Goal: Task Accomplishment & Management: Manage account settings

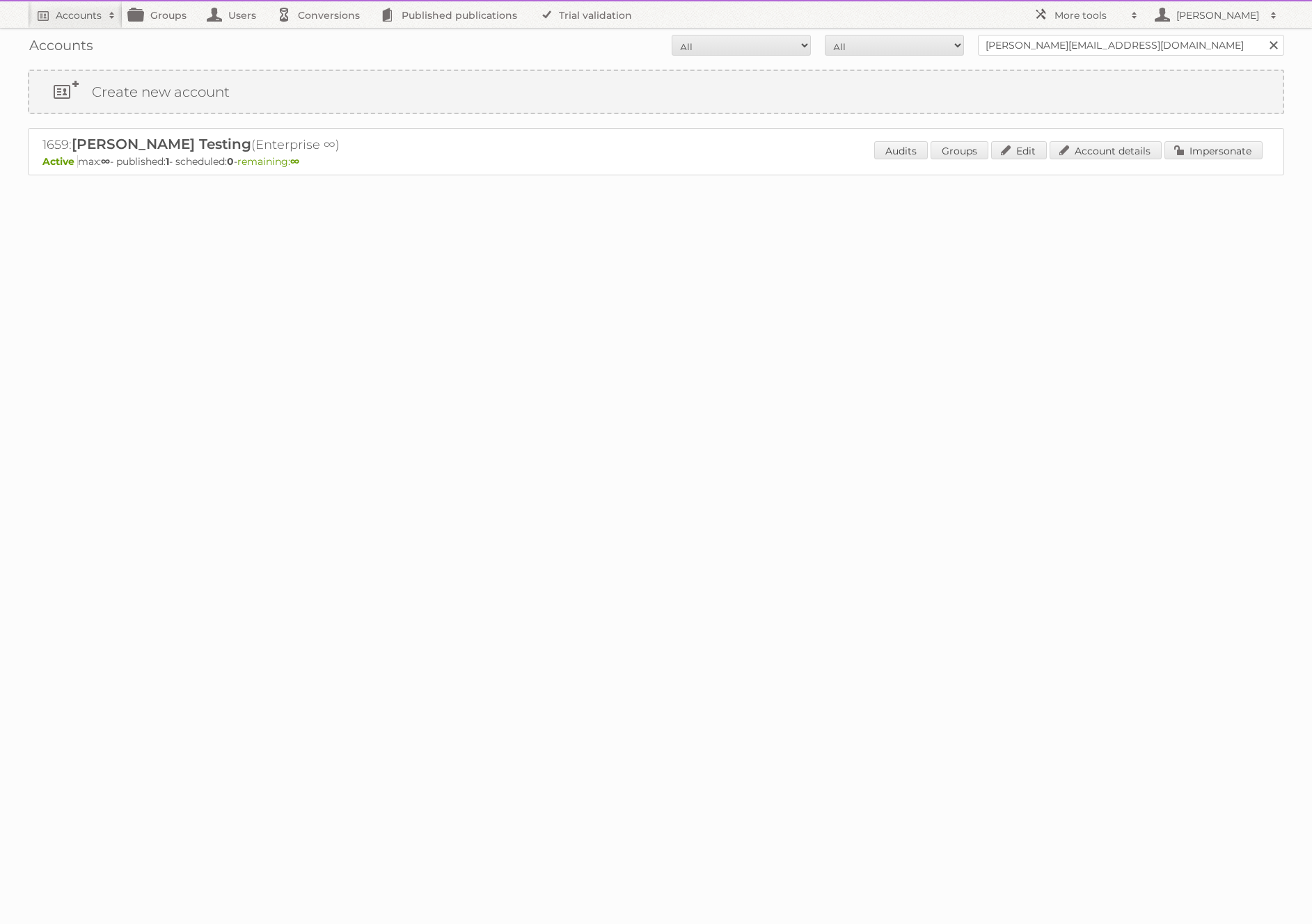
click at [61, 143] on h2 "1659: [PERSON_NAME] (Enterprise ∞)" at bounding box center [286, 145] width 487 height 18
copy h2 "1659"
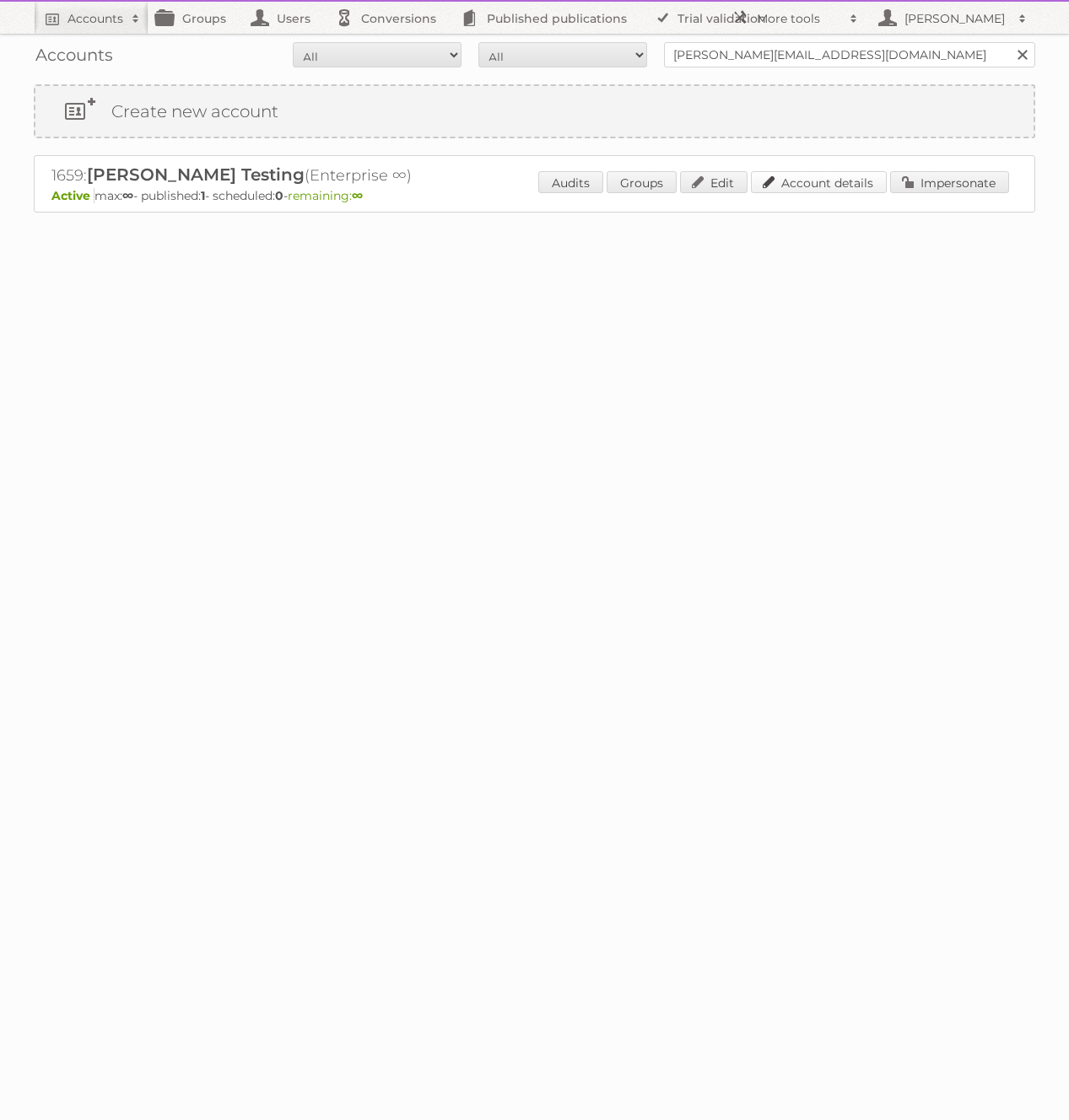
click at [784, 183] on link "Account details" at bounding box center [818, 182] width 136 height 22
click at [30, 447] on body "Accounts Search Advanced Search Create new account Groups Users Conversions Pub…" at bounding box center [534, 560] width 1069 height 1120
